Goal: Task Accomplishment & Management: Use online tool/utility

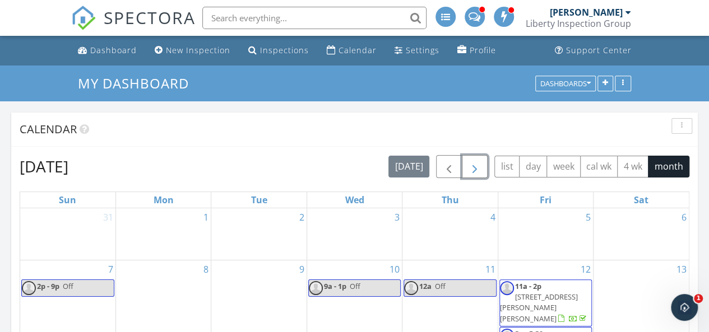
click at [481, 167] on span "button" at bounding box center [474, 166] width 13 height 13
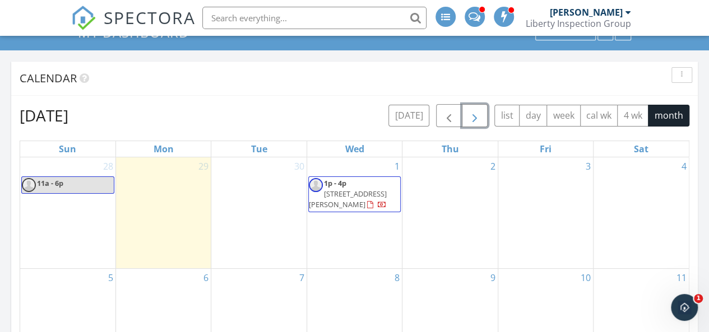
scroll to position [112, 0]
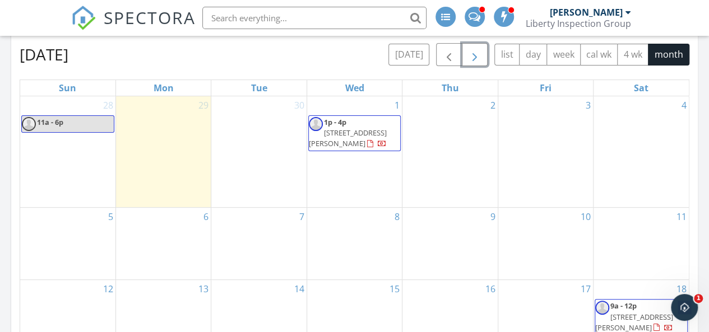
click at [620, 137] on div "4" at bounding box center [640, 151] width 95 height 111
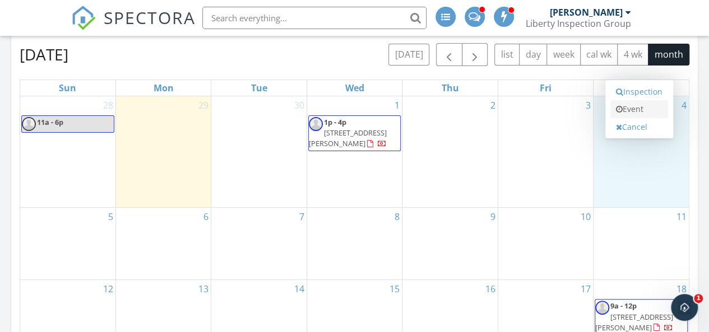
click at [630, 111] on link "Event" at bounding box center [639, 109] width 58 height 18
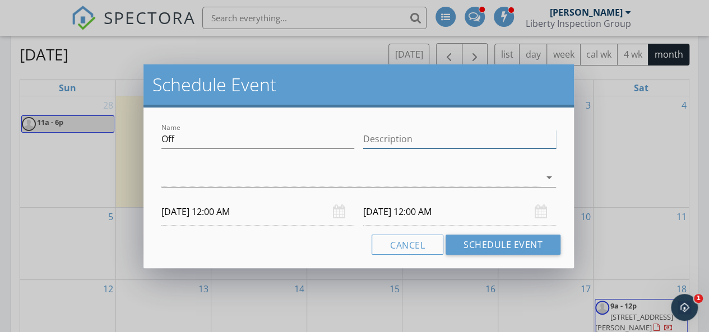
click at [498, 133] on input "Description" at bounding box center [459, 139] width 193 height 18
type input "Off"
click at [553, 178] on icon "arrow_drop_down" at bounding box center [548, 177] width 13 height 13
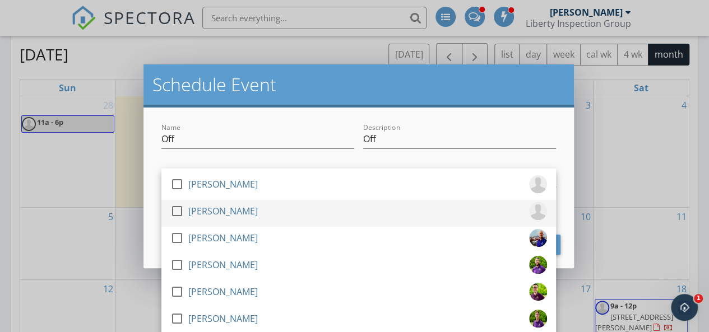
click at [177, 211] on div at bounding box center [177, 211] width 19 height 19
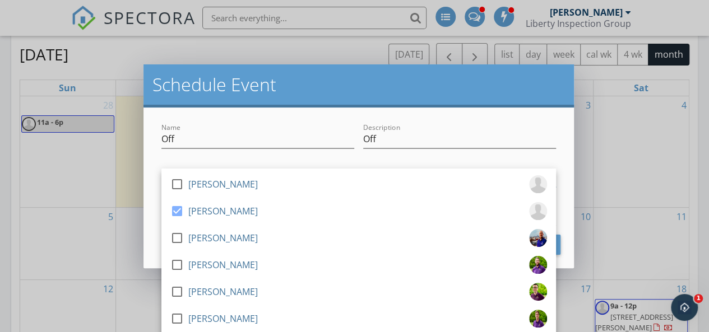
click at [249, 157] on div at bounding box center [257, 156] width 193 height 7
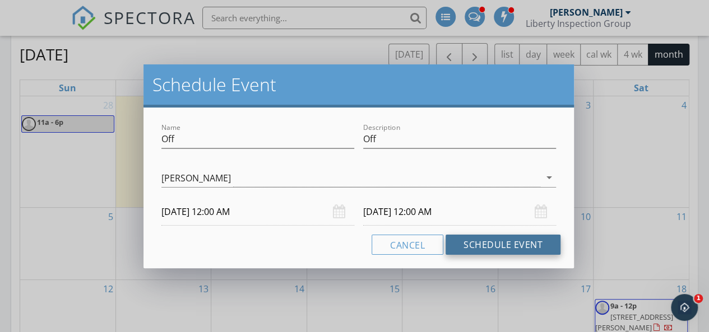
click at [497, 246] on button "Schedule Event" at bounding box center [503, 245] width 115 height 20
